Goal: Task Accomplishment & Management: Manage account settings

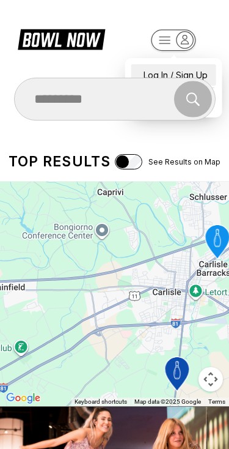
click at [169, 65] on div "Log In / Sign Up" at bounding box center [173, 74] width 85 height 21
select select "**"
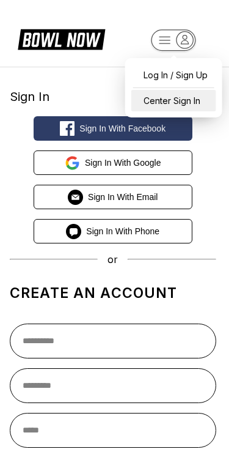
click at [178, 107] on div "Center Sign In" at bounding box center [173, 100] width 85 height 21
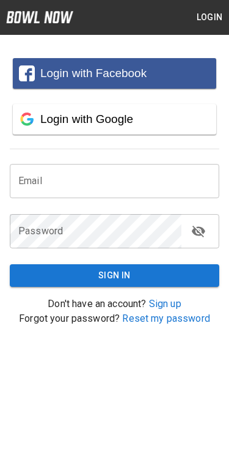
click at [149, 191] on input "email" at bounding box center [115, 181] width 210 height 34
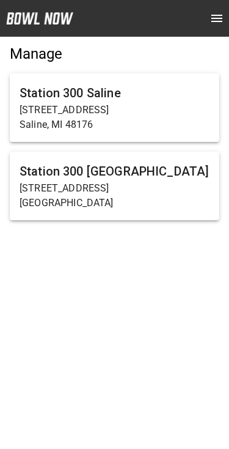
click at [160, 190] on p "[STREET_ADDRESS]" at bounding box center [115, 188] width 190 height 15
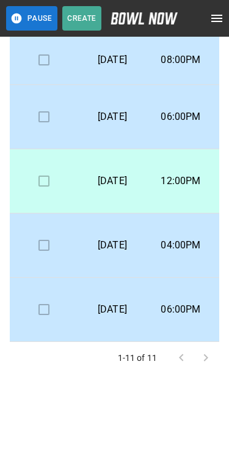
scroll to position [226, 0]
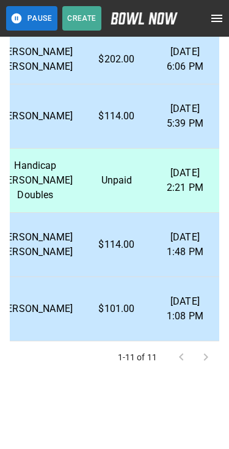
click at [151, 317] on td "$101.00" at bounding box center [117, 309] width 68 height 64
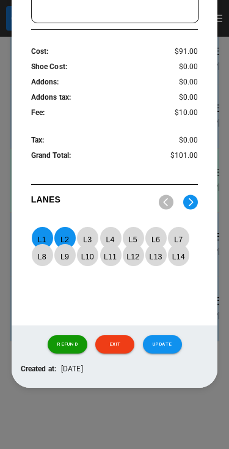
scroll to position [464, 0]
click at [128, 427] on div at bounding box center [114, 224] width 229 height 449
